Goal: Check status: Check status

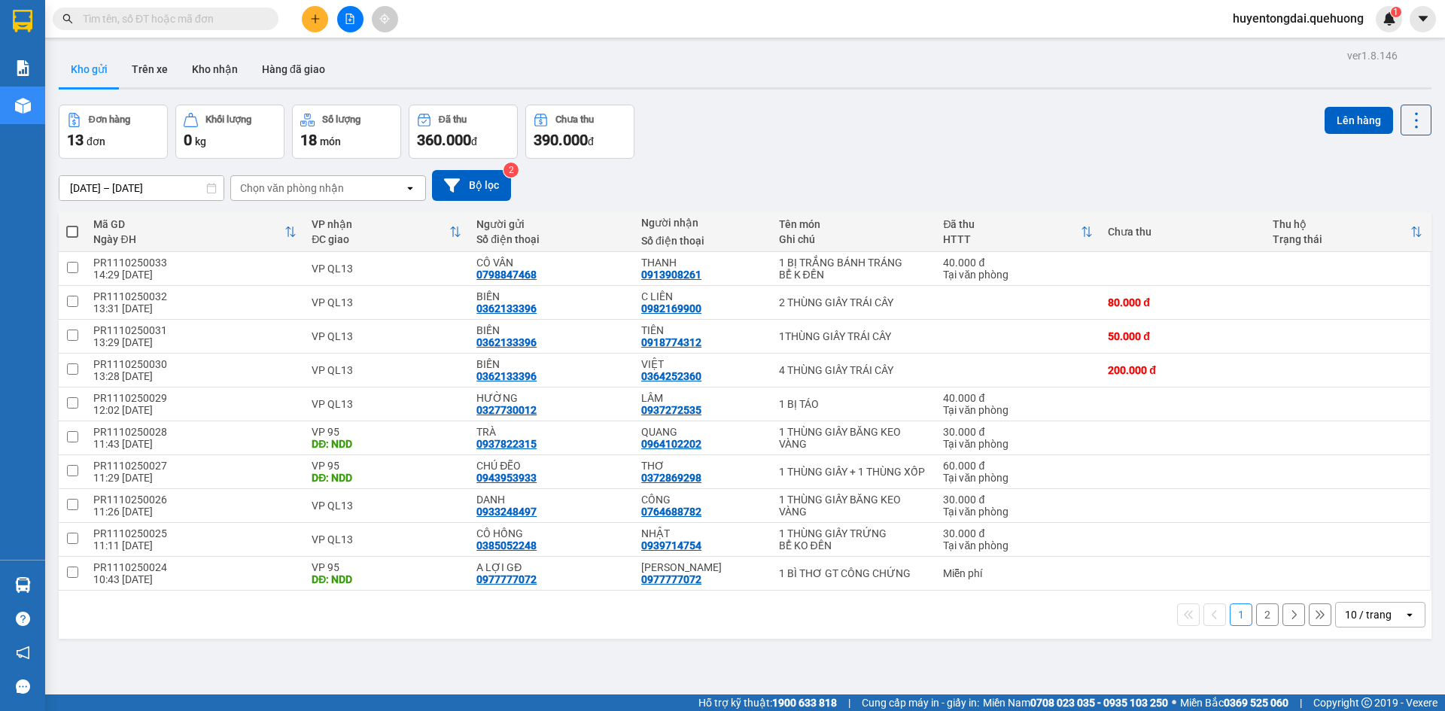
click at [166, 15] on input "text" at bounding box center [172, 19] width 178 height 17
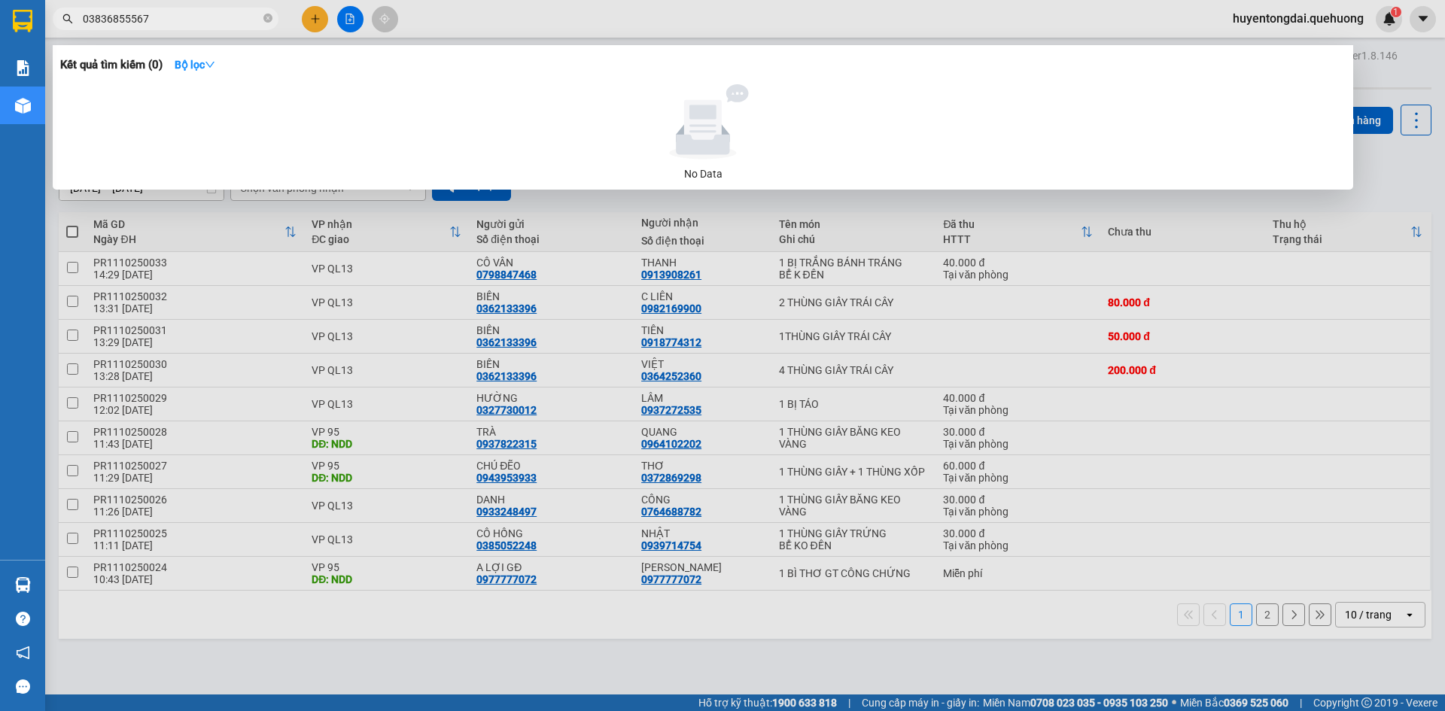
click at [100, 19] on input "03836855567" at bounding box center [172, 19] width 178 height 17
click at [108, 17] on input "03836855567" at bounding box center [172, 19] width 178 height 17
click at [121, 17] on input "03836855567" at bounding box center [172, 19] width 178 height 17
click at [127, 17] on input "03836855567" at bounding box center [172, 19] width 178 height 17
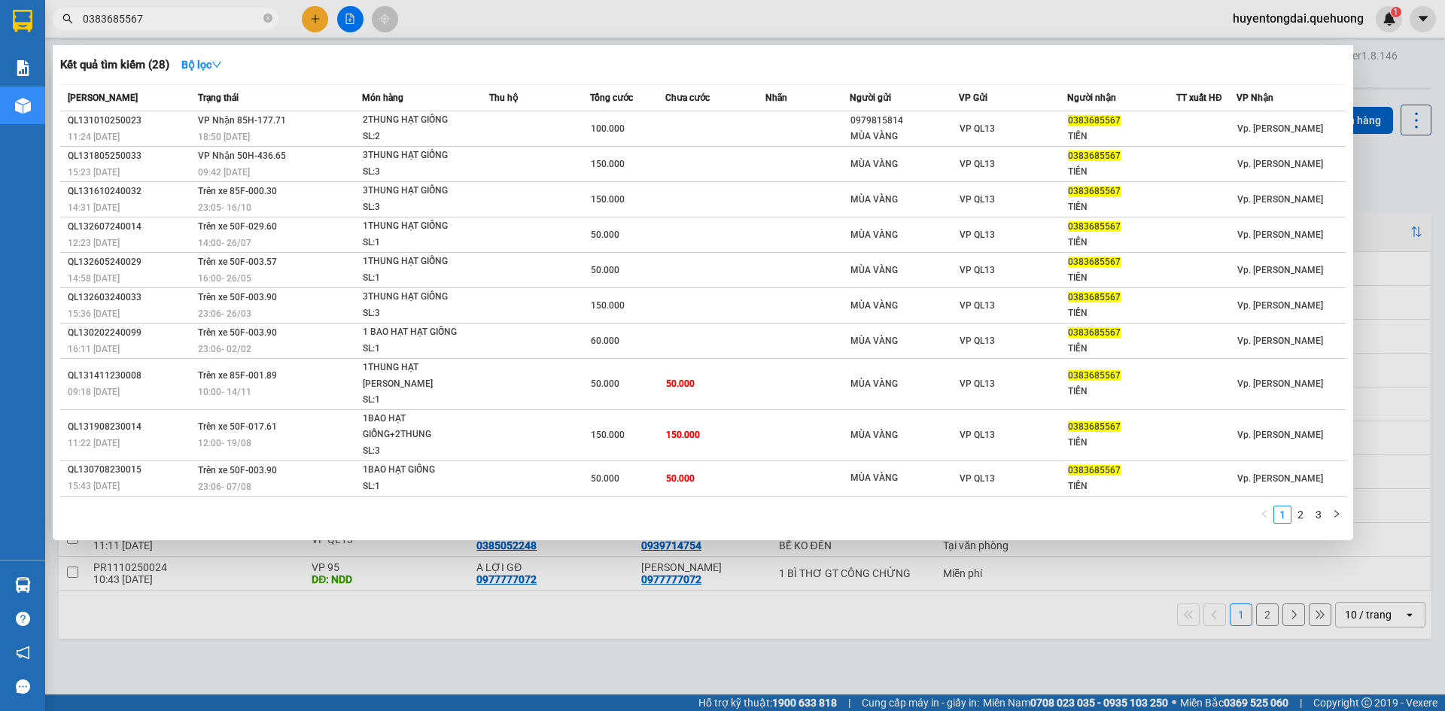
type input "0383685567"
click at [912, 659] on div at bounding box center [722, 355] width 1445 height 711
